Goal: Check status: Check status

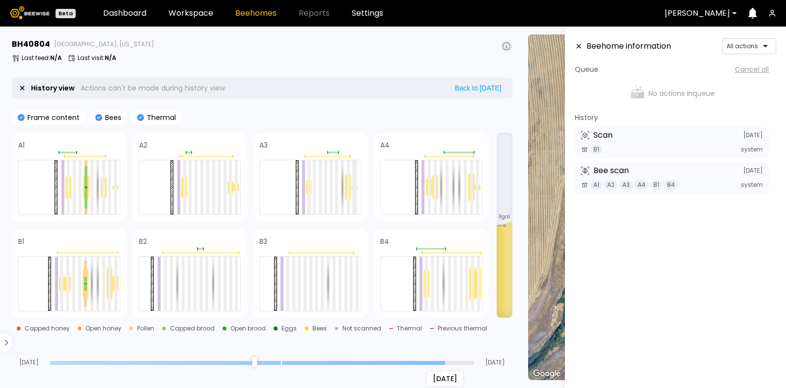
click at [444, 362] on input "range" at bounding box center [262, 363] width 424 height 4
click at [399, 361] on input "range" at bounding box center [262, 363] width 424 height 4
click at [367, 362] on input "range" at bounding box center [262, 363] width 424 height 4
click at [330, 361] on input "range" at bounding box center [262, 363] width 424 height 4
click at [305, 363] on input "range" at bounding box center [262, 363] width 424 height 4
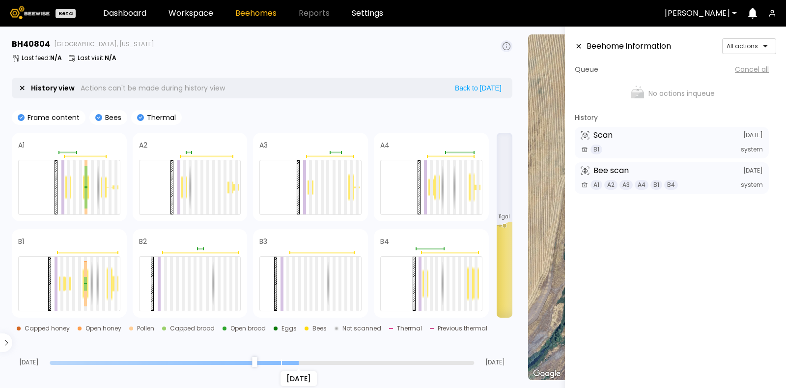
click at [262, 359] on div "Aug 25" at bounding box center [262, 362] width 424 height 7
click at [228, 360] on div "Aug 25" at bounding box center [262, 362] width 424 height 7
click at [265, 361] on input "range" at bounding box center [262, 363] width 424 height 4
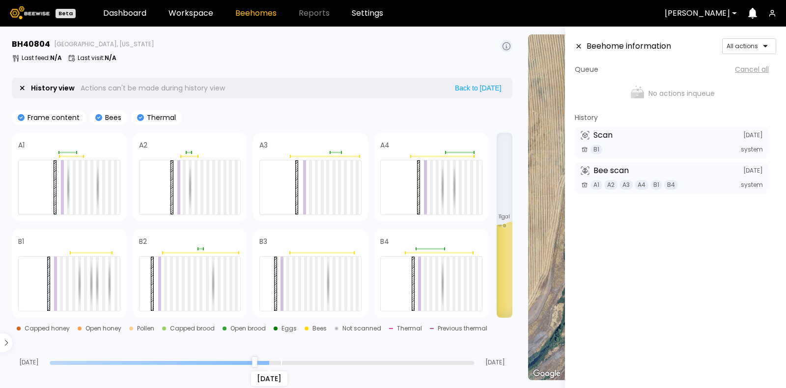
click at [223, 364] on div "Aug 23" at bounding box center [262, 362] width 424 height 7
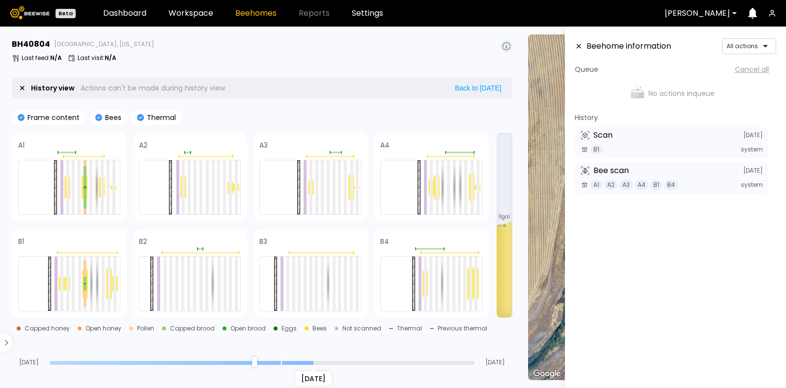
click at [307, 363] on input "range" at bounding box center [262, 363] width 424 height 4
click at [338, 362] on input "range" at bounding box center [262, 363] width 424 height 4
click at [99, 195] on div at bounding box center [97, 187] width 3 height 54
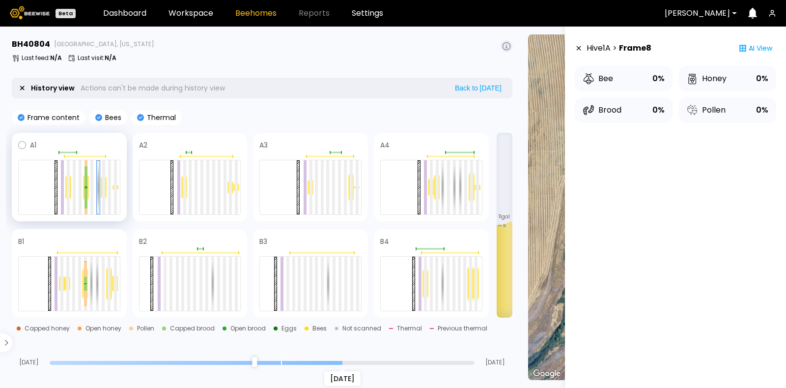
click at [92, 152] on div "A1" at bounding box center [69, 177] width 115 height 88
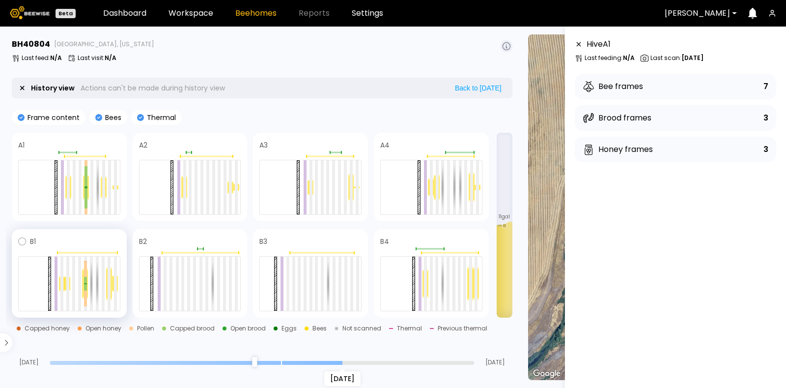
click at [96, 247] on div at bounding box center [69, 250] width 102 height 7
click at [105, 139] on span at bounding box center [78, 145] width 84 height 12
click at [204, 241] on span at bounding box center [200, 241] width 83 height 12
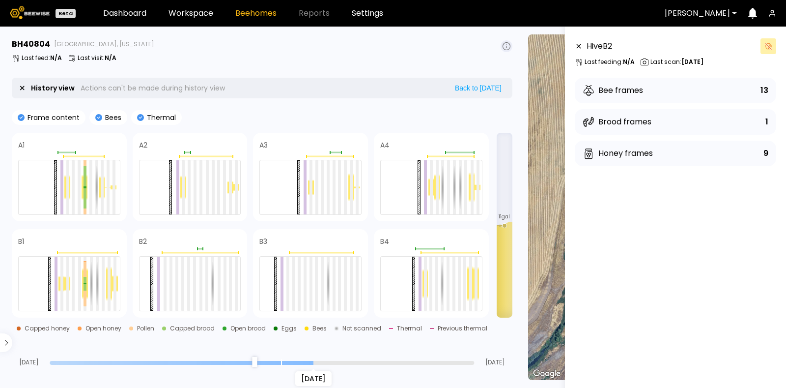
click at [318, 362] on input "range" at bounding box center [262, 363] width 424 height 4
click at [291, 362] on input "range" at bounding box center [262, 363] width 424 height 4
click at [265, 361] on input "range" at bounding box center [262, 363] width 424 height 4
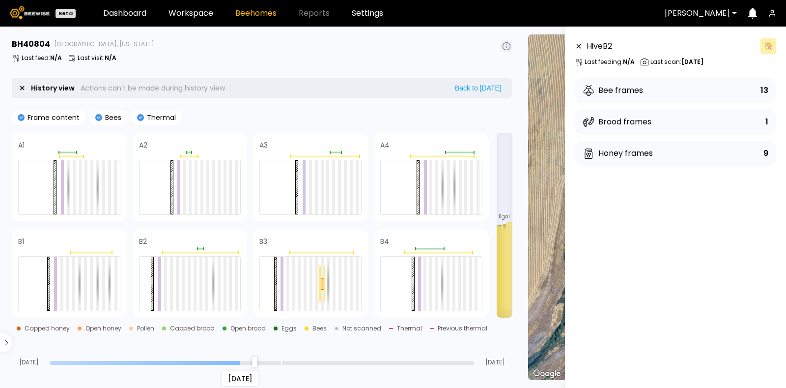
click at [238, 361] on input "range" at bounding box center [262, 363] width 424 height 4
click at [211, 359] on div "Aug 21" at bounding box center [262, 362] width 424 height 7
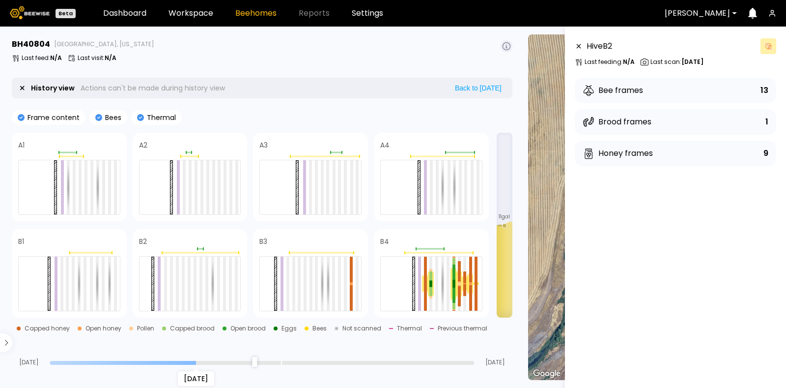
drag, startPoint x: 193, startPoint y: 361, endPoint x: 200, endPoint y: 361, distance: 7.4
click at [199, 362] on input "range" at bounding box center [262, 363] width 424 height 4
click at [162, 355] on div "Aug 08 Aug 18 Sep 07" at bounding box center [262, 352] width 500 height 27
click at [116, 356] on div "Aug 08 Aug 18 Sep 07" at bounding box center [262, 352] width 500 height 27
drag, startPoint x: 88, startPoint y: 362, endPoint x: 93, endPoint y: 358, distance: 6.3
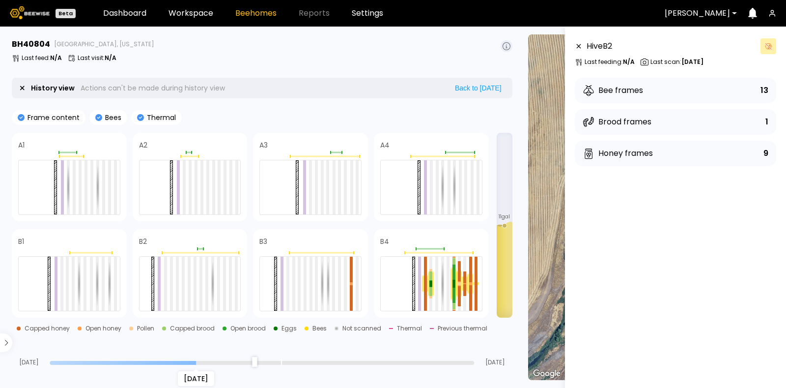
click at [90, 361] on input "range" at bounding box center [262, 363] width 424 height 4
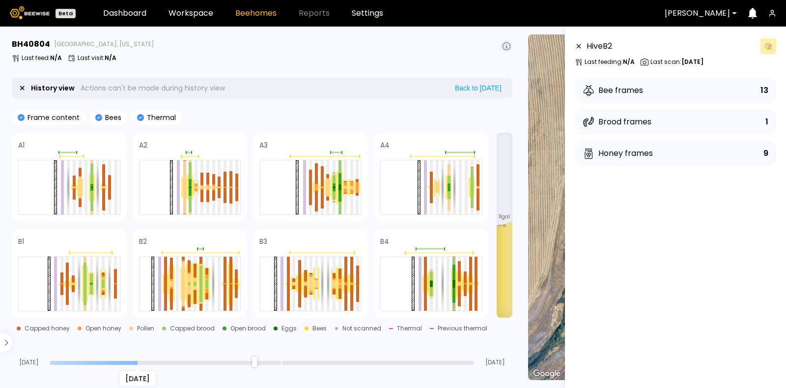
click at [138, 361] on input "range" at bounding box center [262, 363] width 424 height 4
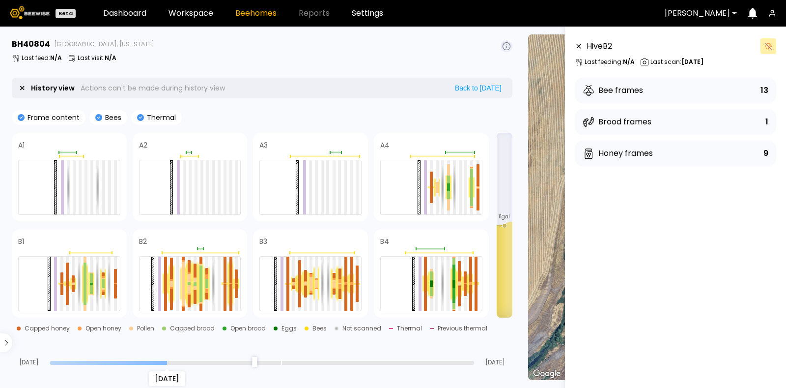
click at [167, 361] on input "range" at bounding box center [262, 363] width 424 height 4
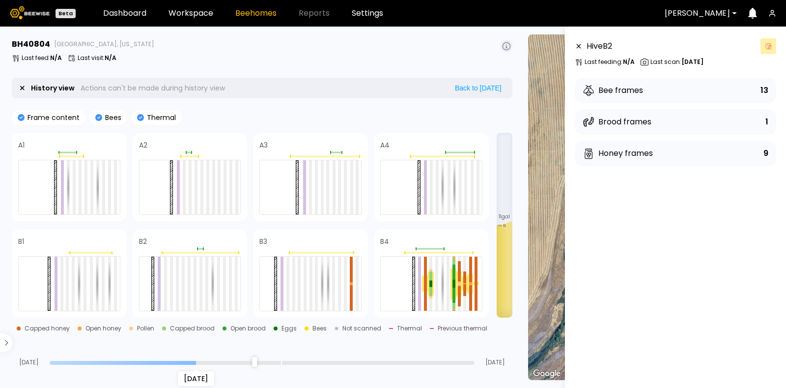
click at [197, 361] on input "range" at bounding box center [262, 363] width 424 height 4
click at [224, 361] on input "range" at bounding box center [262, 363] width 424 height 4
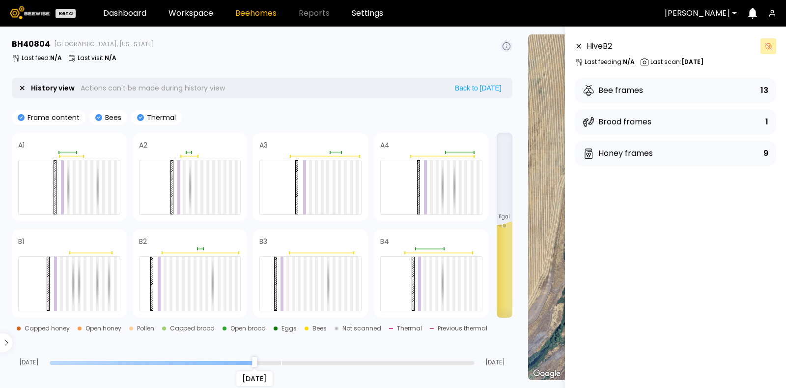
click at [259, 361] on input "range" at bounding box center [262, 363] width 424 height 4
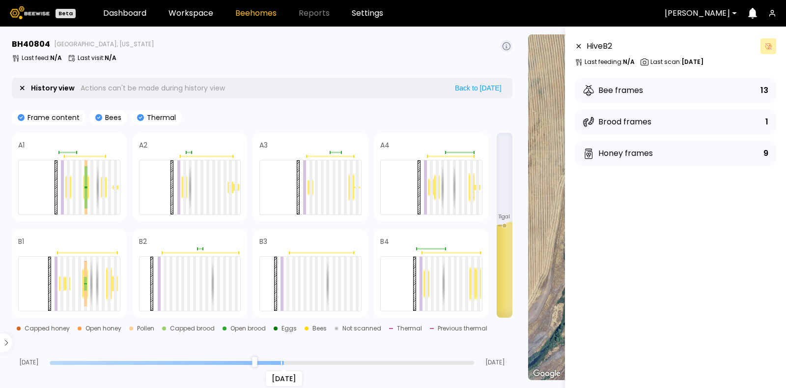
click at [282, 362] on input "range" at bounding box center [262, 363] width 424 height 4
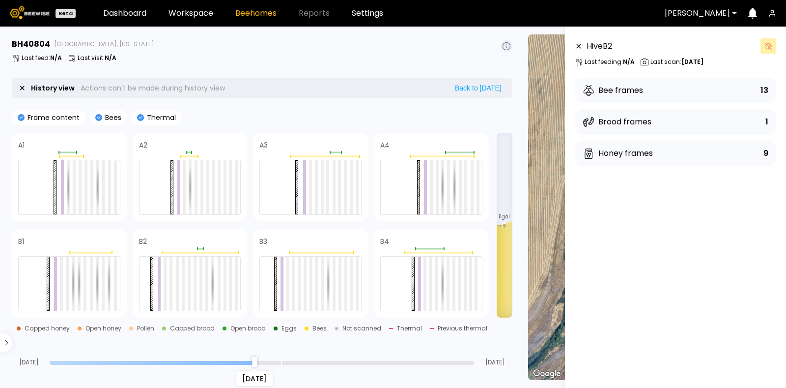
click at [257, 361] on input "range" at bounding box center [262, 363] width 424 height 4
click at [228, 362] on input "range" at bounding box center [262, 363] width 424 height 4
type input "**"
click at [188, 361] on input "range" at bounding box center [262, 363] width 424 height 4
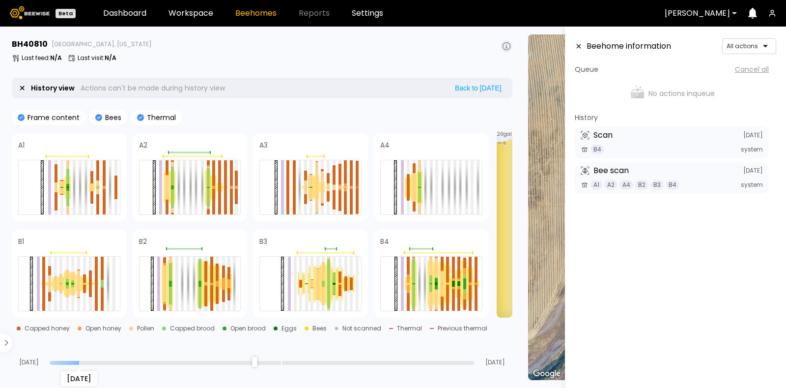
click at [86, 362] on input "range" at bounding box center [262, 363] width 424 height 4
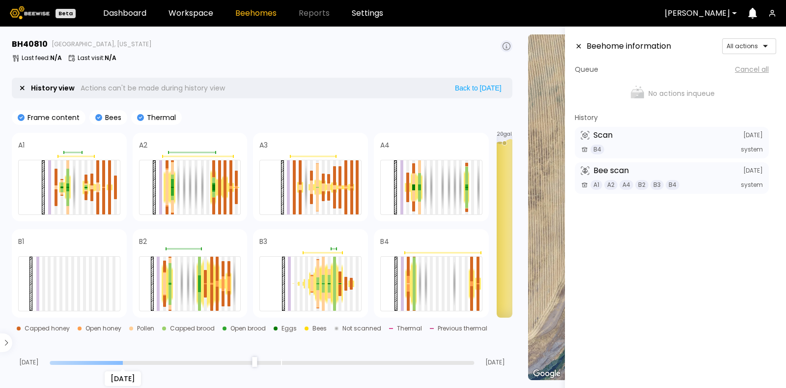
click at [131, 361] on input "range" at bounding box center [262, 363] width 424 height 4
click at [178, 361] on input "range" at bounding box center [262, 363] width 424 height 4
click at [235, 361] on input "range" at bounding box center [262, 363] width 424 height 4
click at [275, 361] on input "range" at bounding box center [262, 363] width 424 height 4
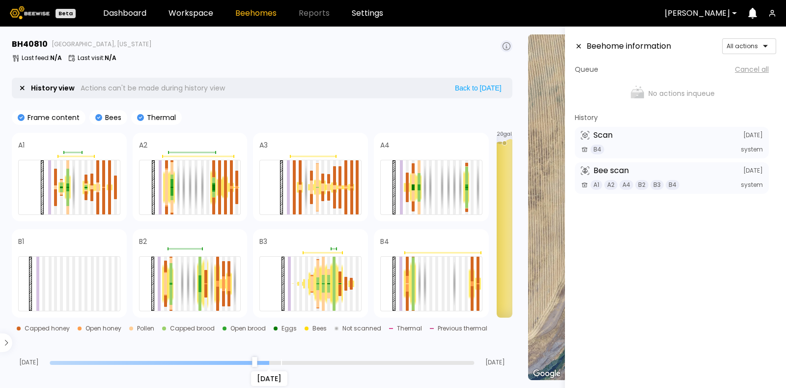
click at [309, 361] on input "range" at bounding box center [262, 363] width 424 height 4
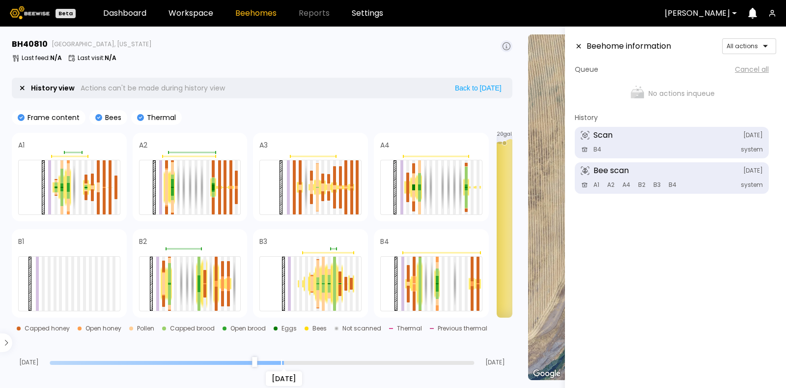
click at [287, 361] on input "range" at bounding box center [262, 363] width 424 height 4
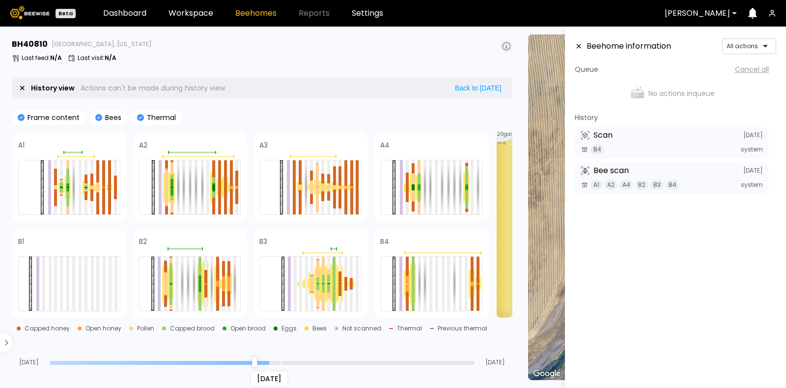
click at [270, 361] on input "range" at bounding box center [262, 363] width 424 height 4
click at [251, 359] on div "Aug 23" at bounding box center [262, 362] width 424 height 7
click at [231, 361] on input "range" at bounding box center [262, 363] width 424 height 4
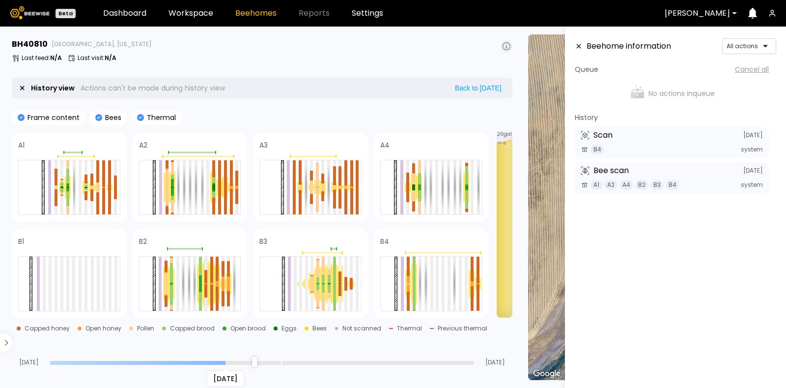
click at [192, 359] on div "Aug 20" at bounding box center [262, 362] width 424 height 7
click at [173, 361] on input "range" at bounding box center [262, 363] width 424 height 4
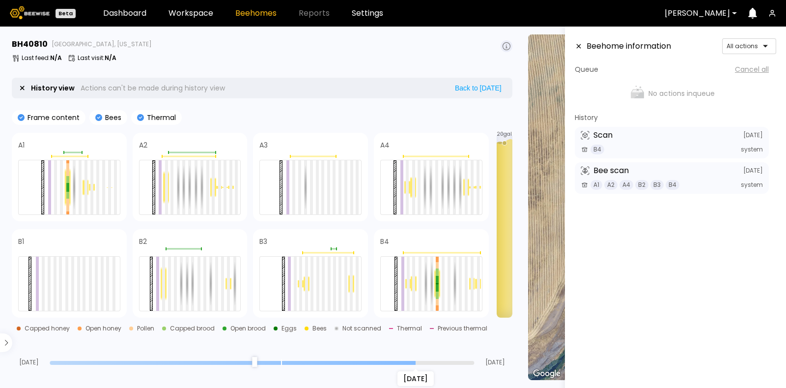
click at [410, 361] on input "range" at bounding box center [262, 363] width 424 height 4
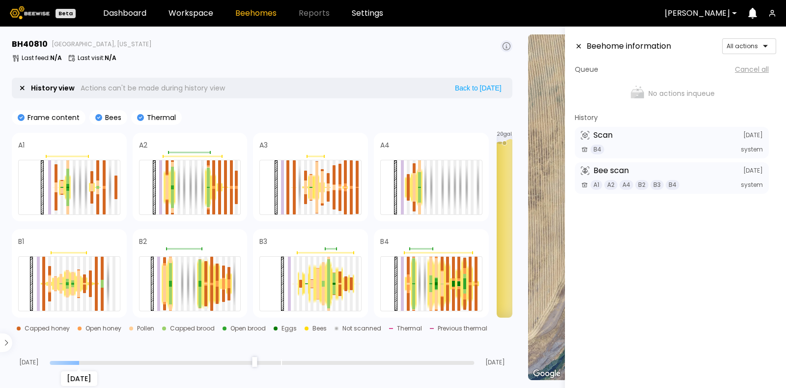
click at [75, 362] on input "range" at bounding box center [262, 363] width 424 height 4
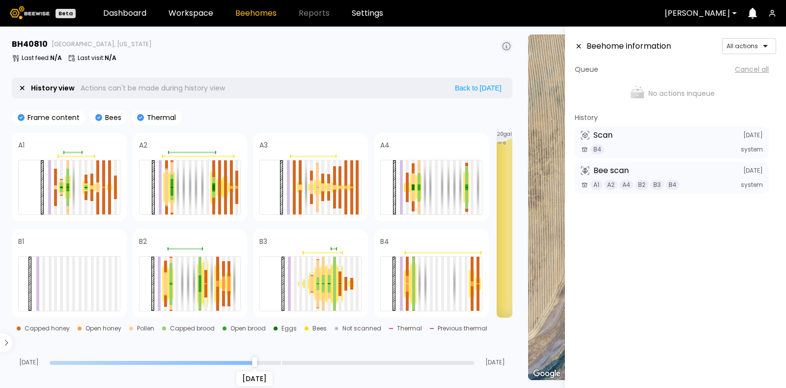
click at [253, 361] on input "range" at bounding box center [262, 363] width 424 height 4
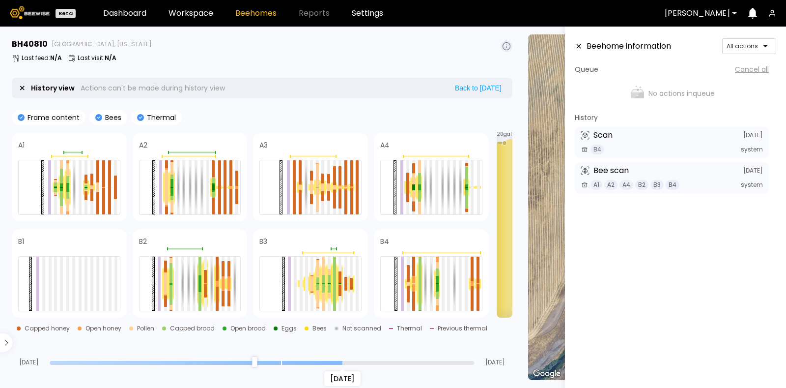
type input "*"
click at [335, 362] on input "range" at bounding box center [262, 363] width 424 height 4
click at [317, 284] on div at bounding box center [317, 287] width 3 height 6
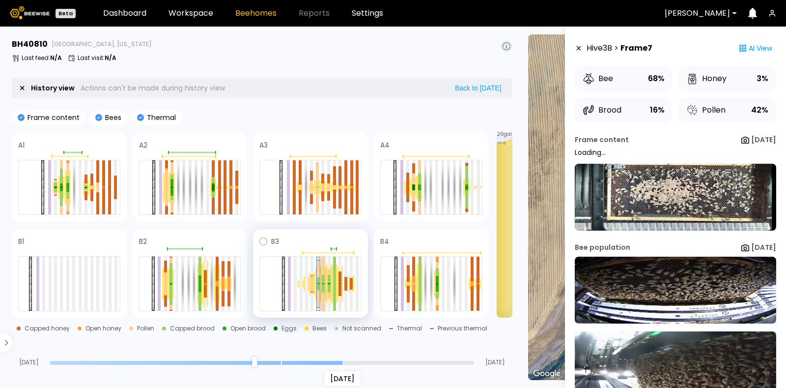
click at [323, 286] on div at bounding box center [323, 288] width 3 height 8
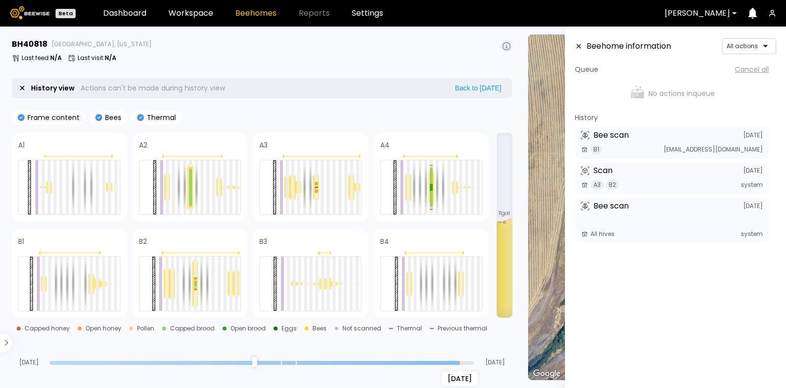
click at [450, 362] on input "range" at bounding box center [262, 363] width 424 height 4
click at [418, 361] on input "range" at bounding box center [262, 363] width 424 height 4
click at [449, 359] on div "Sep 02" at bounding box center [262, 362] width 424 height 7
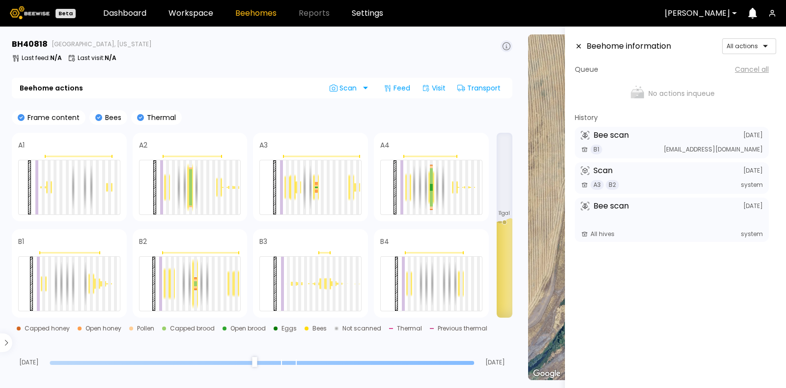
click at [467, 362] on input "range" at bounding box center [262, 363] width 424 height 4
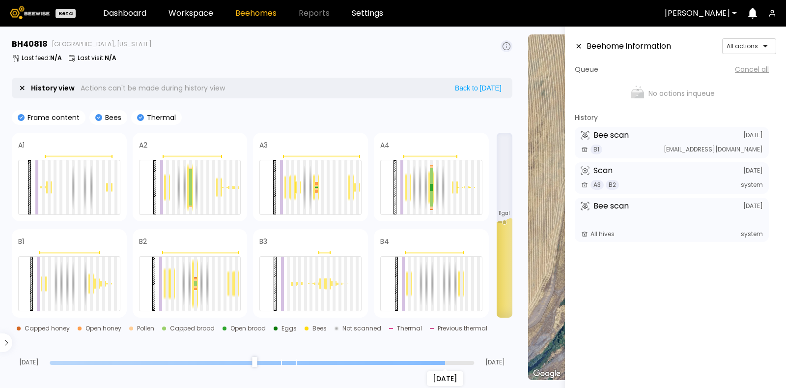
click at [444, 361] on input "range" at bounding box center [262, 363] width 424 height 4
click at [415, 359] on div "Sep 04" at bounding box center [262, 362] width 424 height 7
click at [416, 361] on input "range" at bounding box center [262, 363] width 424 height 4
click at [381, 361] on input "range" at bounding box center [262, 363] width 424 height 4
click at [358, 362] on input "range" at bounding box center [262, 363] width 424 height 4
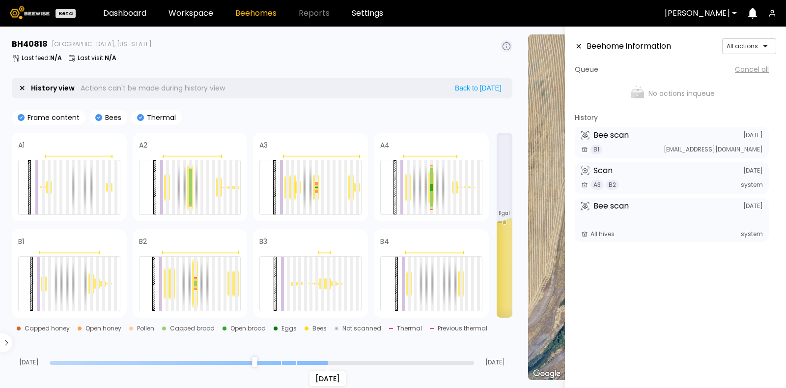
click at [324, 361] on input "range" at bounding box center [262, 363] width 424 height 4
click at [297, 361] on input "range" at bounding box center [262, 363] width 424 height 4
click at [286, 361] on input "range" at bounding box center [262, 363] width 424 height 4
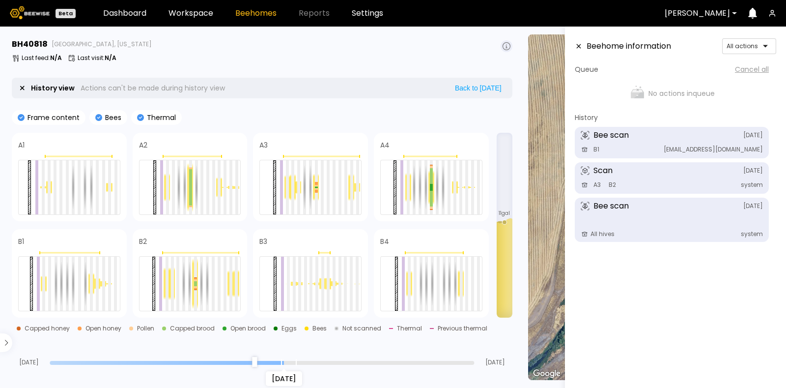
click at [284, 361] on input "range" at bounding box center [262, 363] width 424 height 4
click at [266, 359] on div "Aug 24" at bounding box center [262, 362] width 424 height 7
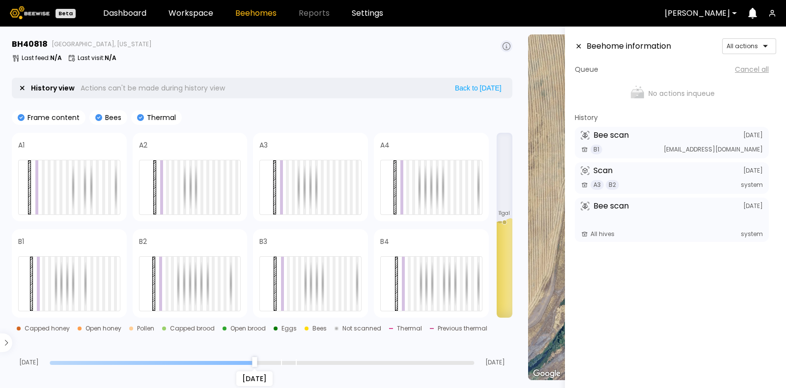
click at [248, 361] on input "range" at bounding box center [262, 363] width 424 height 4
click at [224, 360] on div "Aug 22" at bounding box center [262, 362] width 424 height 7
click at [211, 362] on input "range" at bounding box center [262, 363] width 424 height 4
click at [165, 361] on input "range" at bounding box center [262, 363] width 424 height 4
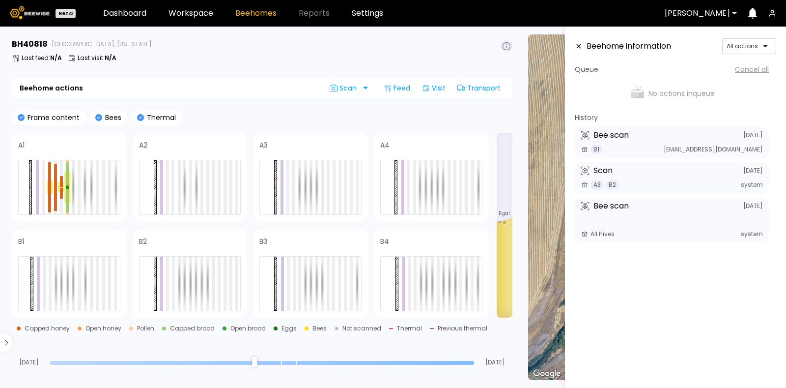
click at [470, 362] on input "range" at bounding box center [262, 363] width 424 height 4
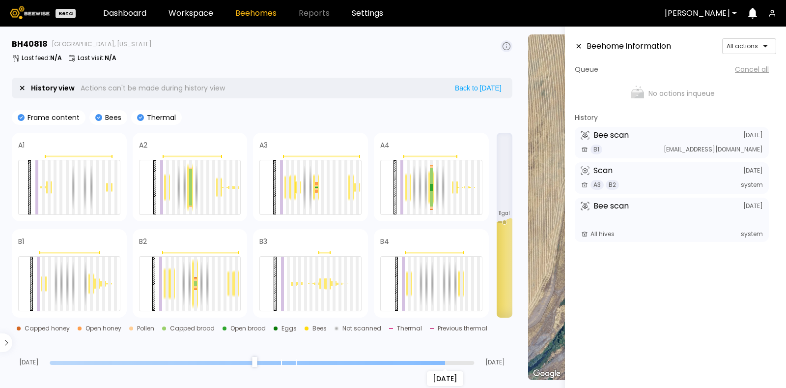
click at [443, 361] on input "range" at bounding box center [262, 363] width 424 height 4
click at [419, 361] on input "range" at bounding box center [262, 363] width 424 height 4
click at [389, 363] on input "range" at bounding box center [262, 363] width 424 height 4
click at [363, 364] on div "Aug 31" at bounding box center [262, 362] width 424 height 7
click at [354, 362] on input "range" at bounding box center [262, 363] width 424 height 4
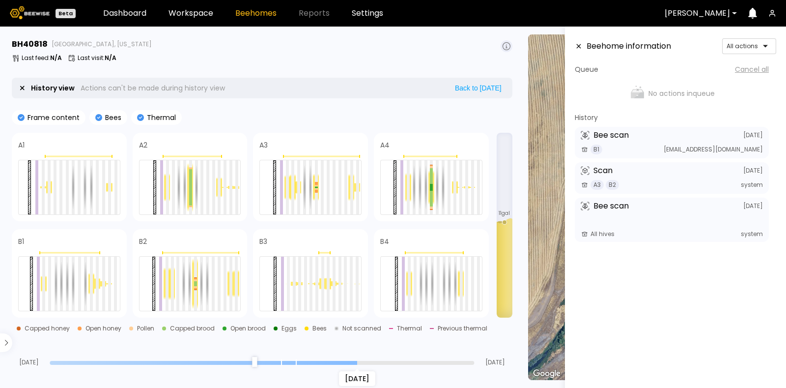
click at [332, 361] on input "range" at bounding box center [262, 363] width 424 height 4
click at [298, 361] on input "range" at bounding box center [262, 363] width 424 height 4
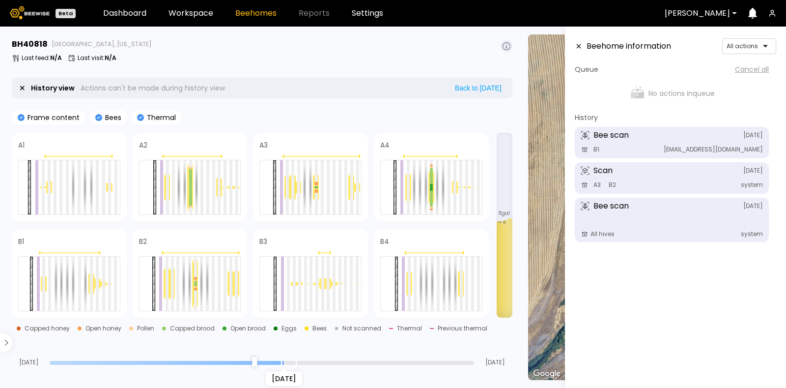
click at [280, 361] on input "range" at bounding box center [262, 363] width 424 height 4
click at [263, 362] on input "range" at bounding box center [262, 363] width 424 height 4
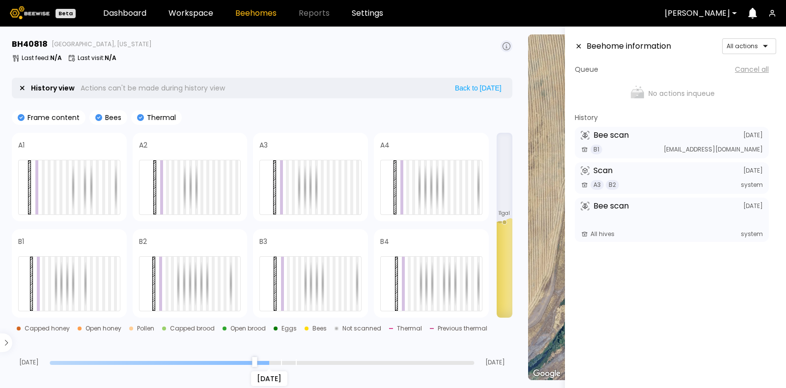
click at [279, 361] on input "range" at bounding box center [262, 363] width 424 height 4
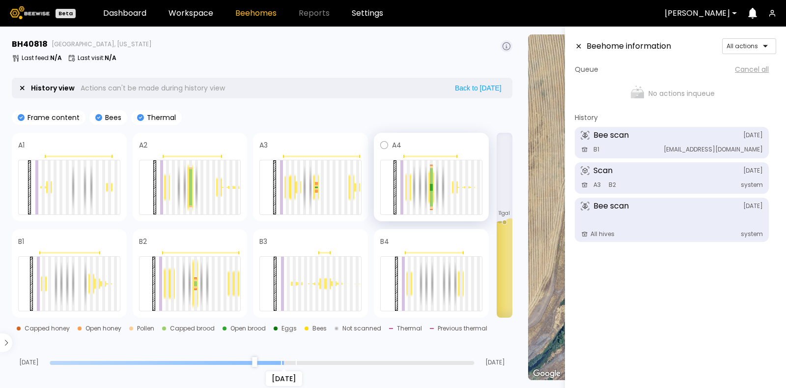
click at [410, 188] on div at bounding box center [408, 187] width 6 height 29
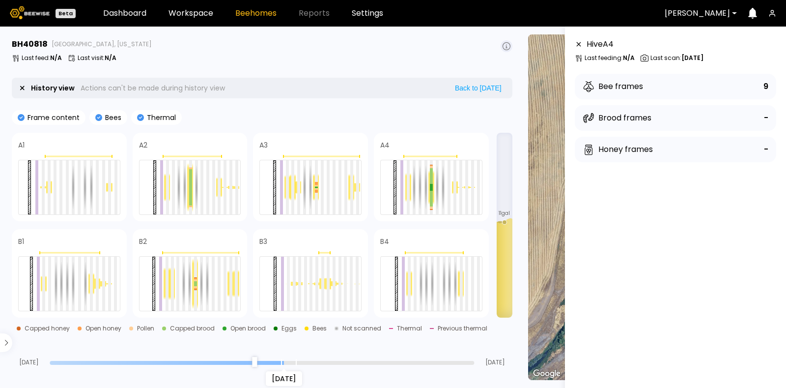
click at [645, 84] on div "Bee frames 9" at bounding box center [675, 87] width 201 height 26
click at [409, 193] on div at bounding box center [408, 187] width 3 height 54
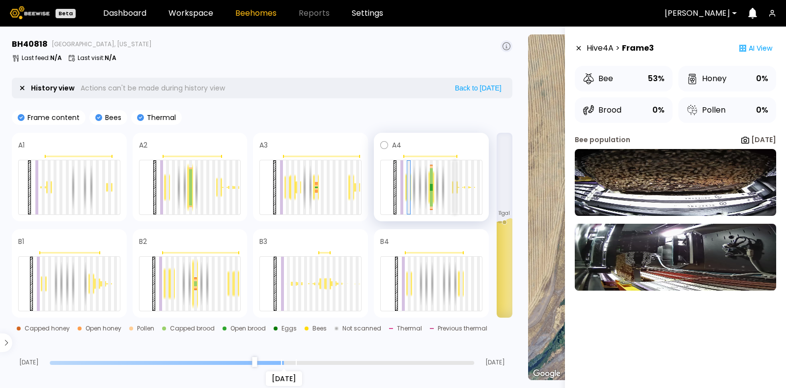
click at [455, 190] on div at bounding box center [454, 187] width 3 height 54
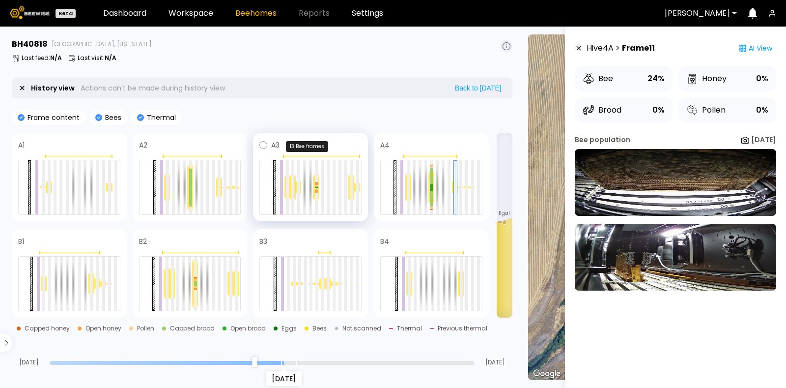
click at [348, 156] on div at bounding box center [321, 156] width 76 height 1
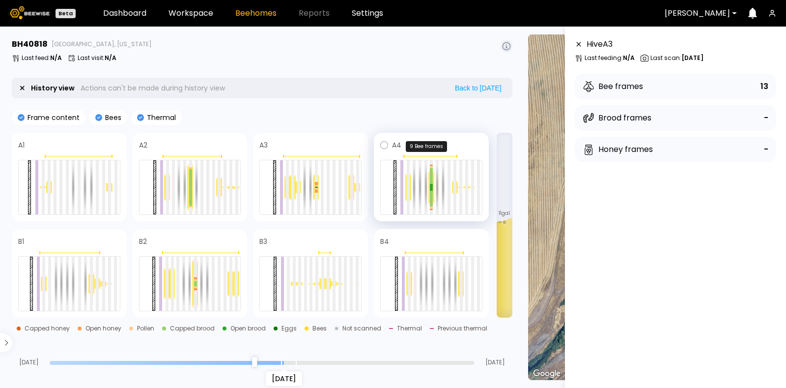
click at [443, 156] on div at bounding box center [429, 156] width 53 height 1
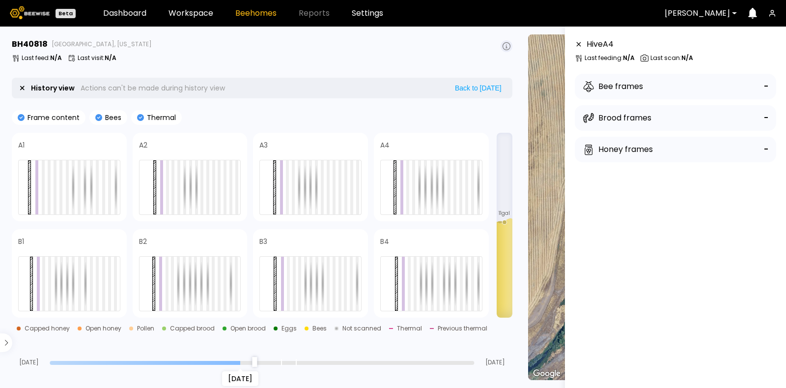
click at [248, 362] on input "range" at bounding box center [262, 363] width 424 height 4
click at [225, 361] on input "range" at bounding box center [262, 363] width 424 height 4
click at [188, 359] on div "Aug 20" at bounding box center [262, 362] width 424 height 7
click at [198, 361] on input "range" at bounding box center [262, 363] width 424 height 4
click at [154, 360] on div "Aug 18" at bounding box center [262, 362] width 424 height 7
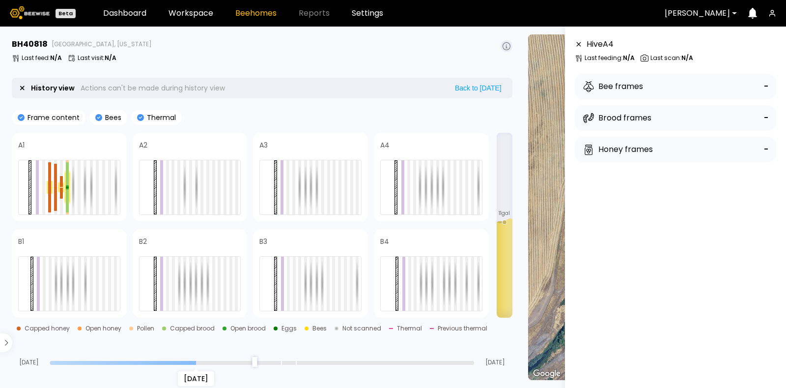
click at [124, 360] on div "Aug 18" at bounding box center [262, 362] width 424 height 7
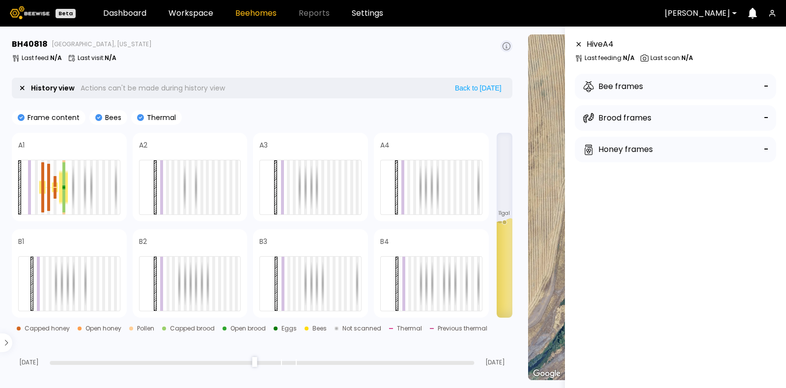
click at [59, 361] on input "range" at bounding box center [262, 363] width 424 height 4
click at [82, 361] on input "range" at bounding box center [262, 363] width 424 height 4
click at [101, 359] on div "Aug 10" at bounding box center [262, 362] width 424 height 7
click at [472, 362] on input "range" at bounding box center [262, 363] width 424 height 4
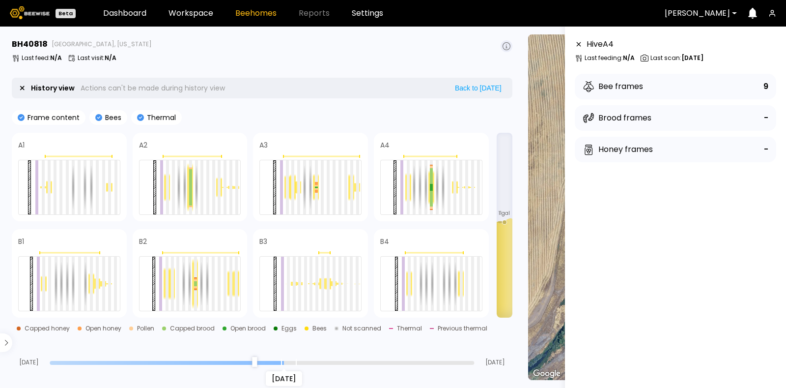
type input "**"
click at [284, 363] on input "range" at bounding box center [262, 363] width 424 height 4
click at [456, 190] on div at bounding box center [454, 187] width 3 height 54
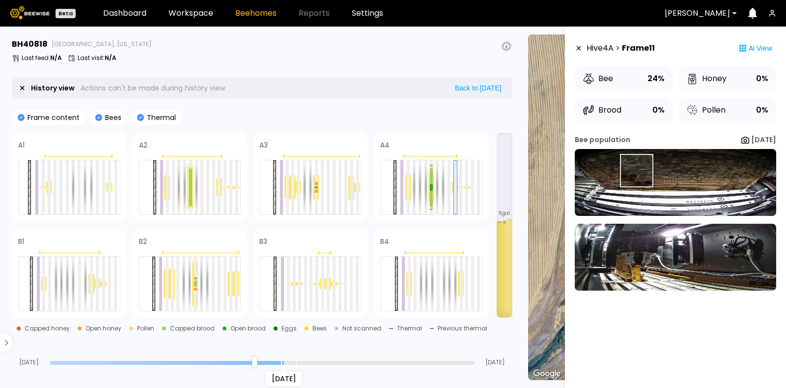
click at [636, 170] on img at bounding box center [675, 182] width 201 height 67
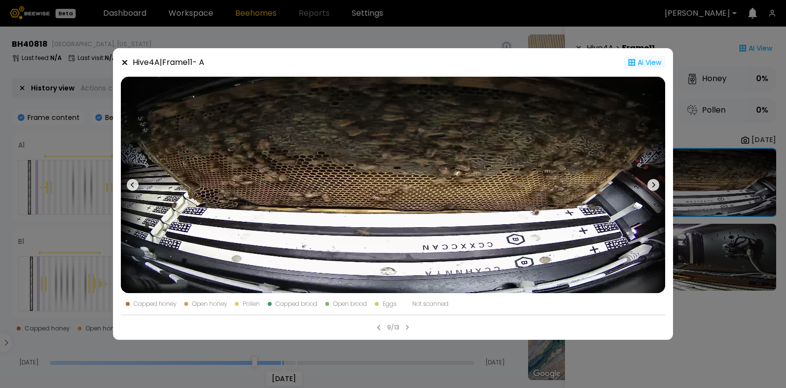
click at [652, 59] on div "Ai View" at bounding box center [644, 62] width 41 height 13
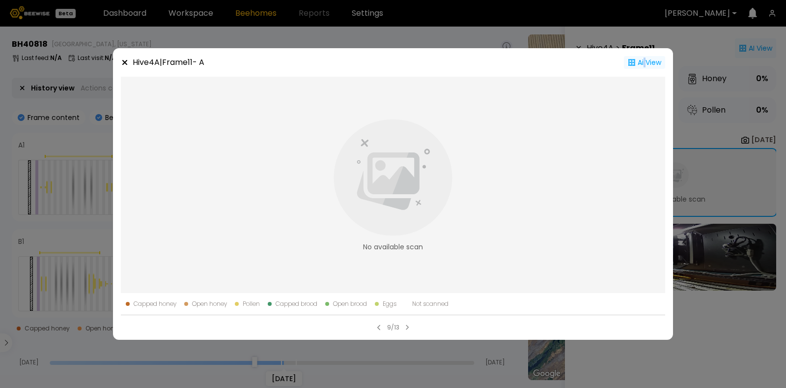
click at [646, 57] on div "Ai View" at bounding box center [644, 62] width 41 height 13
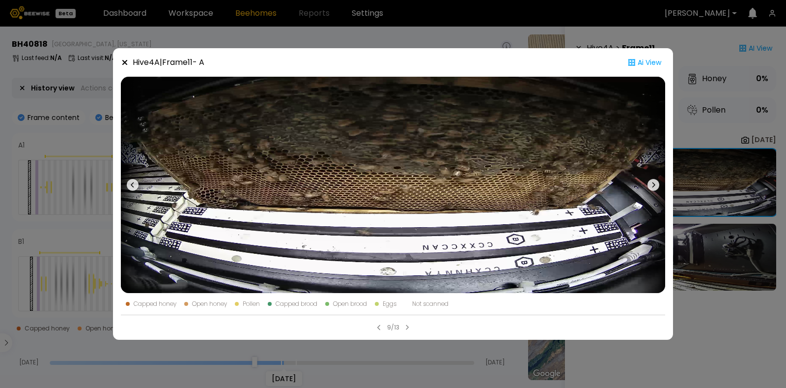
click at [712, 176] on div "Hive 4 A | Frame 11 - A Ai View Capped honey Open honey Pollen Capped brood Ope…" at bounding box center [393, 194] width 786 height 388
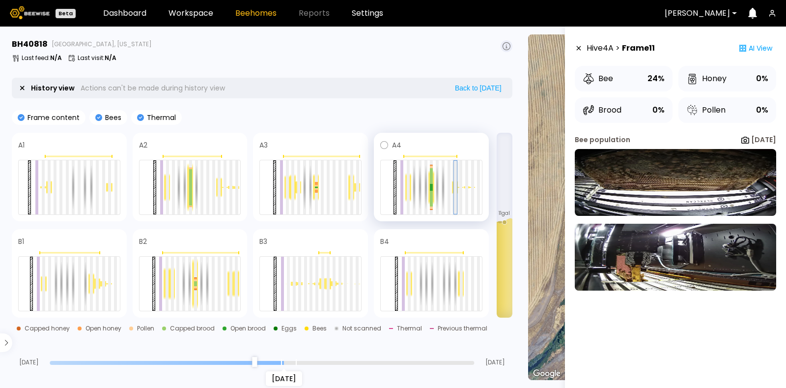
click at [455, 187] on div at bounding box center [455, 187] width 3 height 53
click at [455, 186] on div at bounding box center [455, 187] width 3 height 53
click at [449, 187] on div at bounding box center [448, 187] width 3 height 54
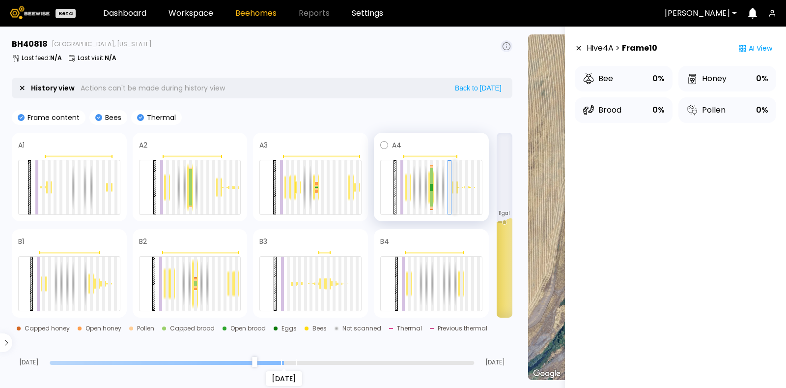
click at [454, 186] on div at bounding box center [454, 187] width 3 height 54
